Goal: Find specific page/section: Find specific page/section

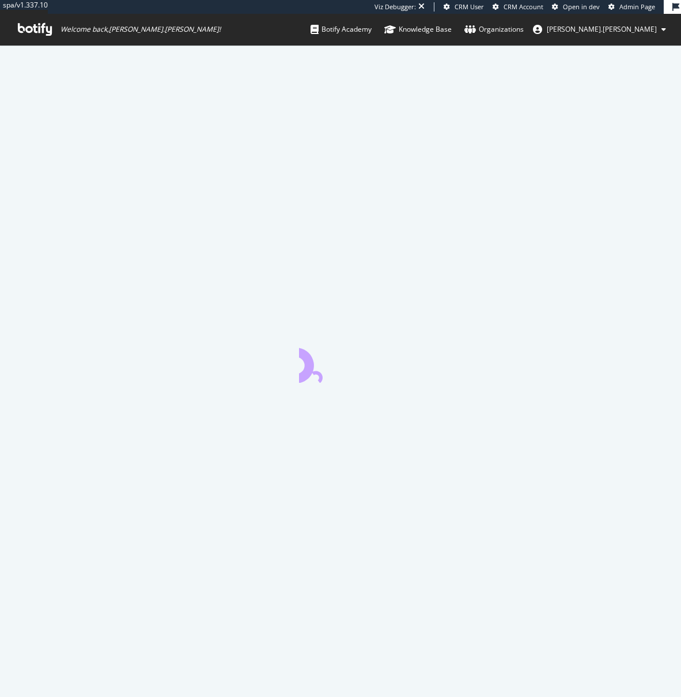
click at [626, 7] on span "Admin Page" at bounding box center [638, 6] width 36 height 9
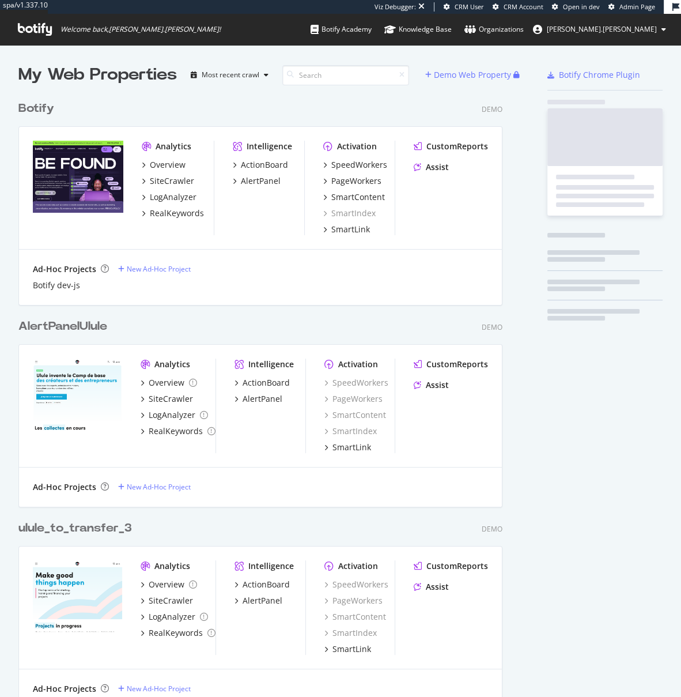
scroll to position [2631, 485]
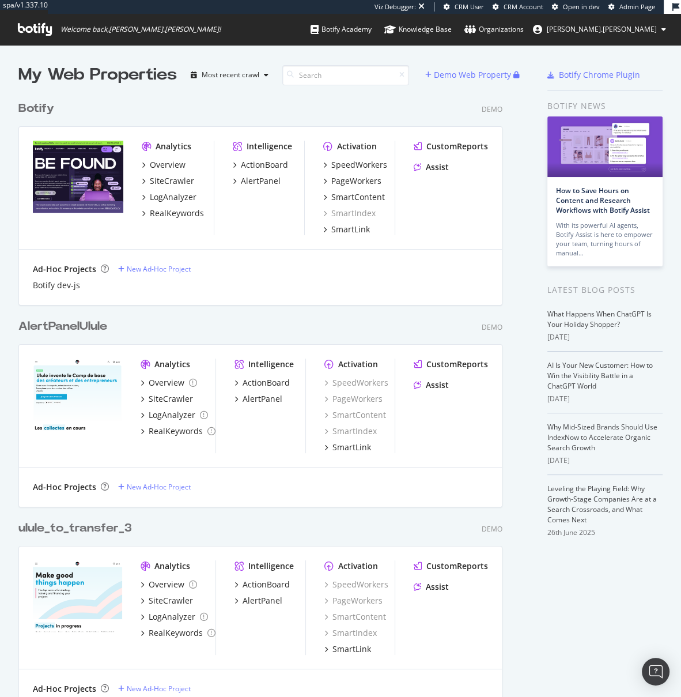
click at [641, 9] on span "Admin Page" at bounding box center [638, 6] width 36 height 9
